Goal: Task Accomplishment & Management: Complete application form

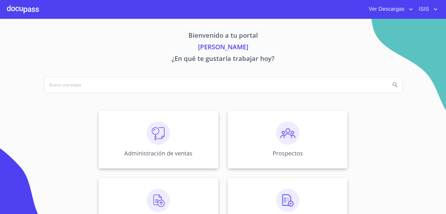
click at [421, 12] on span "ISIS" at bounding box center [423, 9] width 18 height 9
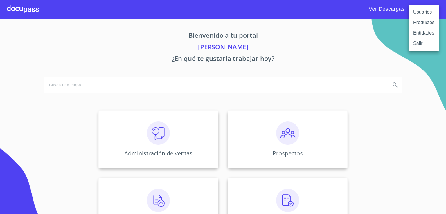
click at [417, 12] on li "Usuarios" at bounding box center [423, 12] width 30 height 10
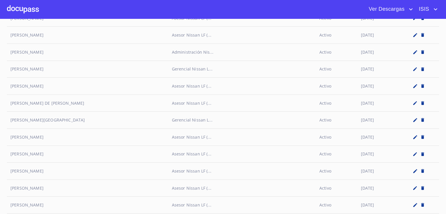
scroll to position [2742, 0]
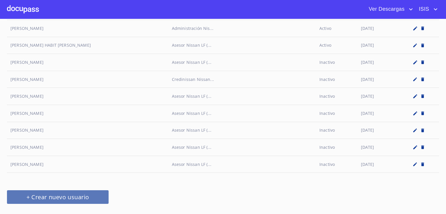
click at [48, 192] on span "+ Crear nuevo usuario" at bounding box center [58, 197] width 88 height 10
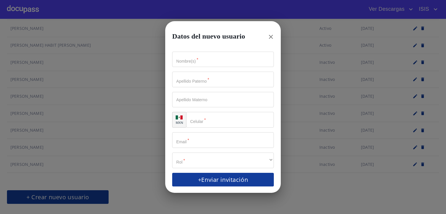
click at [198, 56] on input "Nombre(s)   *" at bounding box center [223, 60] width 102 height 16
type input "[PERSON_NAME]"
click at [194, 74] on input "Nombre(s)   *" at bounding box center [223, 80] width 102 height 16
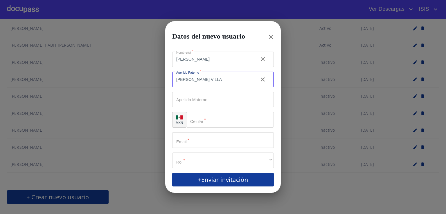
type input "[PERSON_NAME] VILLA"
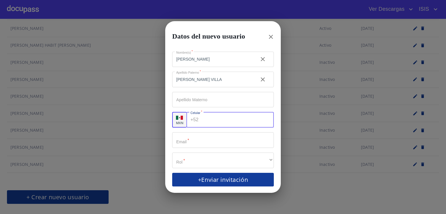
click at [215, 125] on input "Nombre(s)   *" at bounding box center [237, 120] width 73 height 16
type input "[PHONE_NUMBER]"
click at [208, 138] on input "Nombre(s)   *" at bounding box center [223, 140] width 102 height 16
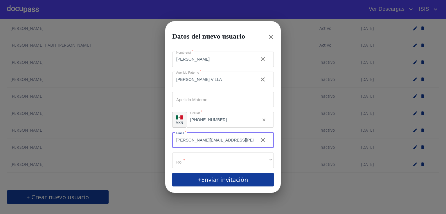
type input "[PERSON_NAME][EMAIL_ADDRESS][PERSON_NAME][DOMAIN_NAME]"
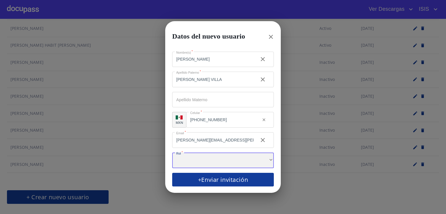
click at [208, 159] on div "​" at bounding box center [223, 161] width 102 height 16
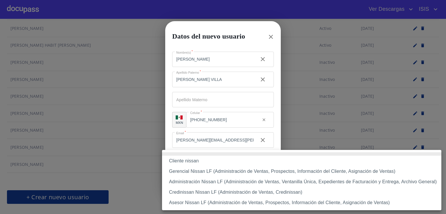
click at [203, 200] on li "Asesor Nissan LF (Administración de Ventas, Prospectos, Información del Cliente…" at bounding box center [301, 203] width 279 height 10
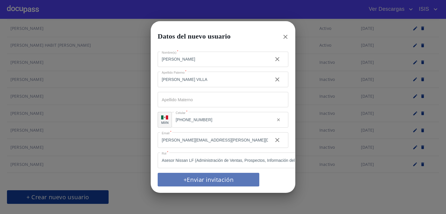
click at [209, 182] on span "+Enviar invitación" at bounding box center [209, 180] width 88 height 10
